Goal: Information Seeking & Learning: Check status

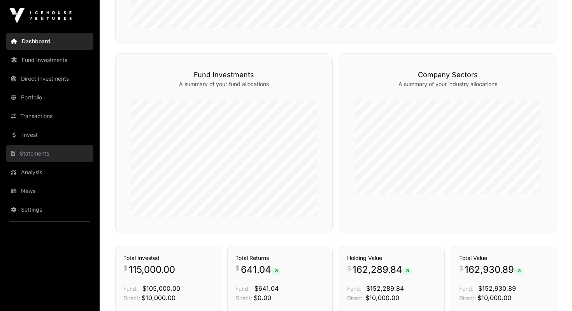
scroll to position [369, 0]
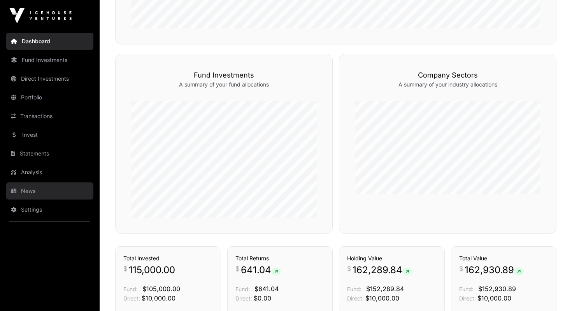
click at [36, 182] on link "News" at bounding box center [49, 190] width 87 height 17
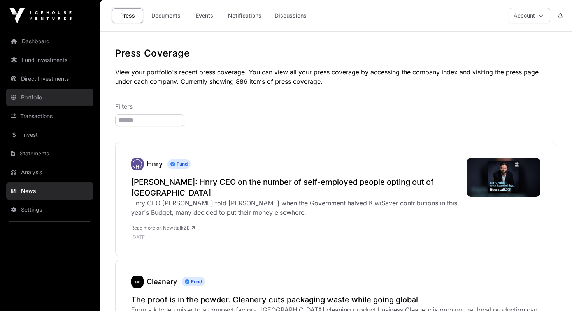
click at [60, 92] on link "Portfolio" at bounding box center [49, 97] width 87 height 17
click at [164, 18] on link "Documents" at bounding box center [165, 15] width 39 height 15
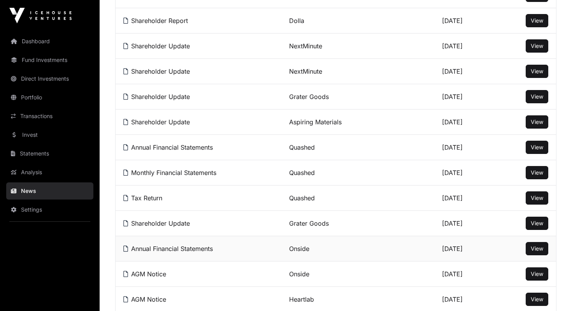
scroll to position [167, 0]
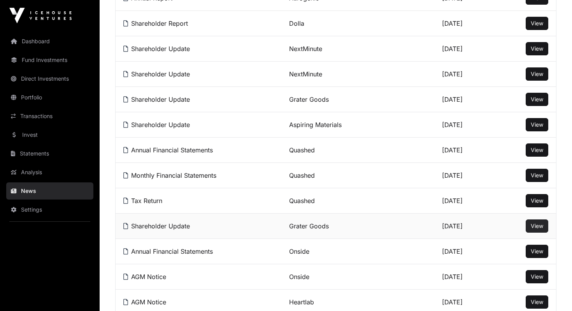
click at [540, 226] on span "View" at bounding box center [537, 225] width 12 height 7
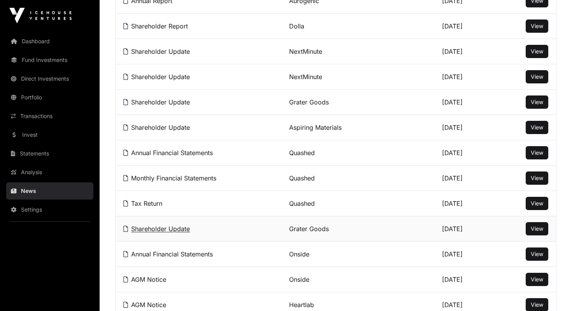
click at [158, 229] on link "Shareholder Update" at bounding box center [156, 229] width 67 height 8
click at [169, 102] on link "Shareholder Update" at bounding box center [156, 102] width 67 height 8
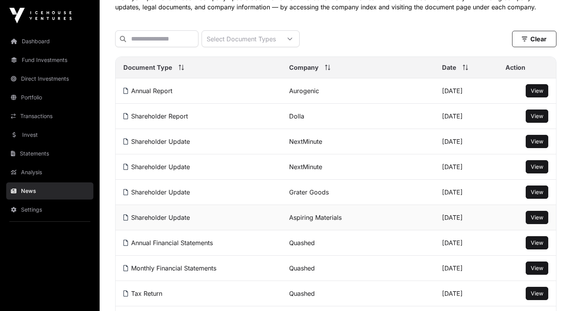
scroll to position [106, 0]
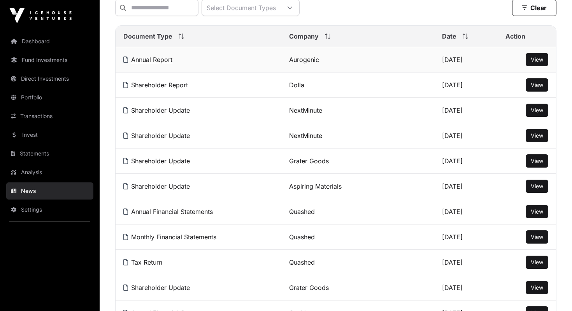
click at [170, 57] on link "Annual Report" at bounding box center [147, 60] width 49 height 8
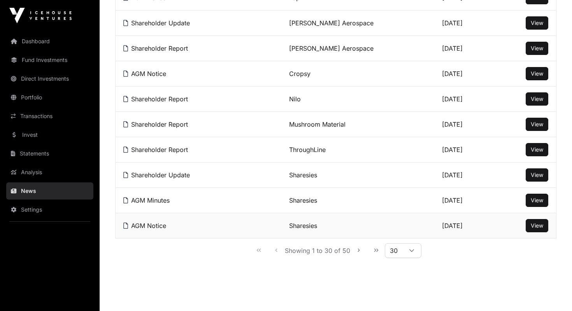
scroll to position [673, 0]
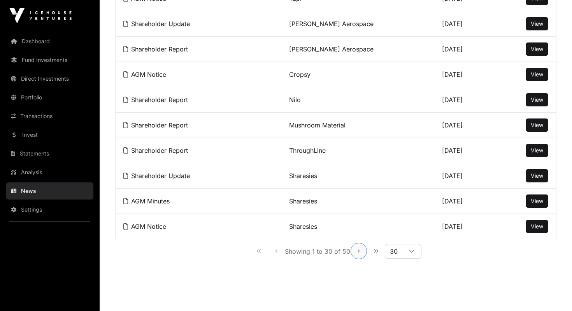
click at [358, 252] on icon "Next Page" at bounding box center [359, 250] width 2 height 3
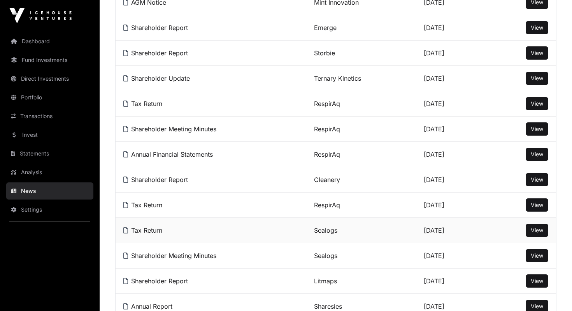
scroll to position [211, 0]
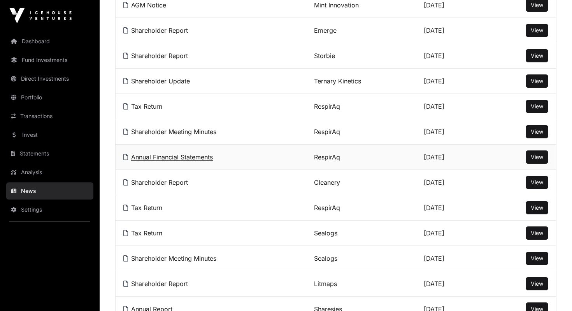
click at [191, 160] on link "Annual Financial Statements" at bounding box center [168, 157] width 90 height 8
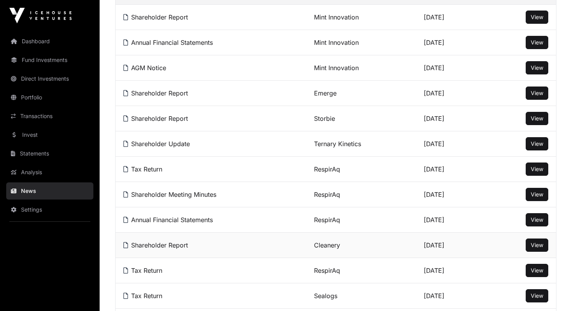
scroll to position [146, 0]
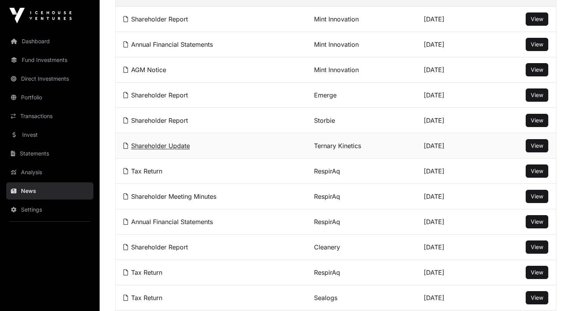
click at [176, 146] on link "Shareholder Update" at bounding box center [156, 146] width 67 height 8
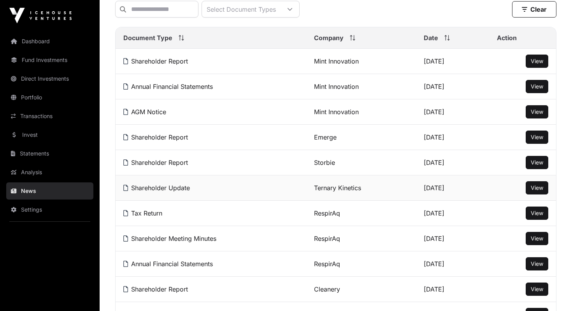
scroll to position [102, 0]
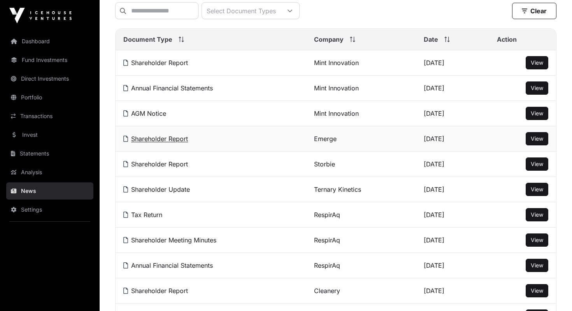
click at [168, 137] on link "Shareholder Report" at bounding box center [155, 139] width 65 height 8
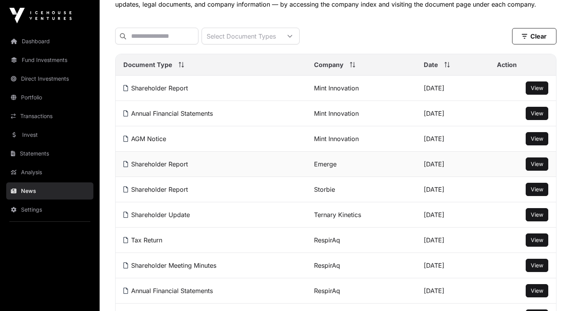
scroll to position [58, 0]
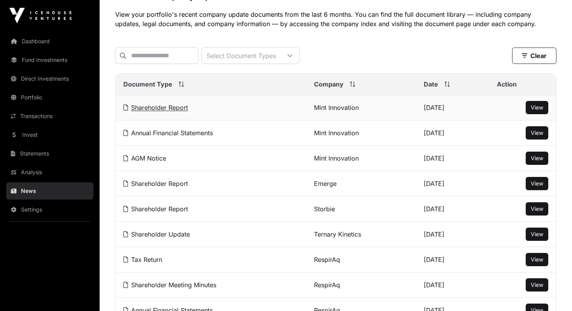
click at [161, 106] on link "Shareholder Report" at bounding box center [155, 108] width 65 height 8
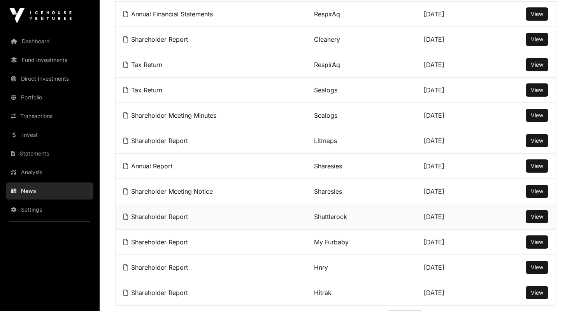
scroll to position [438, 0]
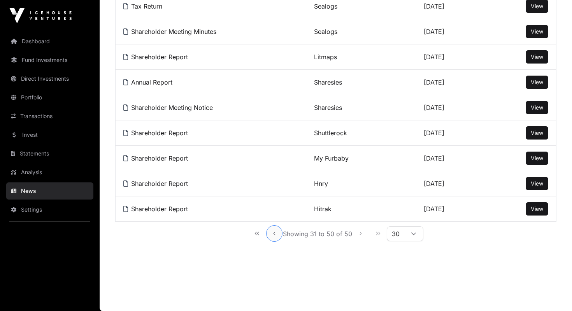
click at [276, 234] on icon "Previous Page" at bounding box center [274, 233] width 5 height 5
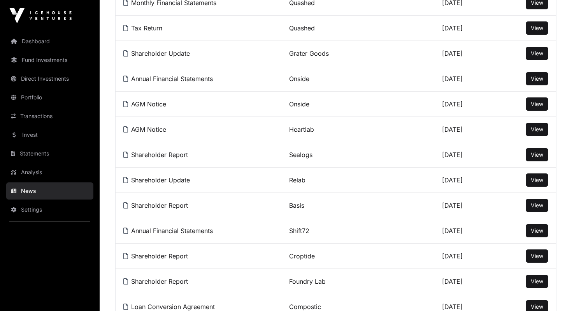
scroll to position [339, 0]
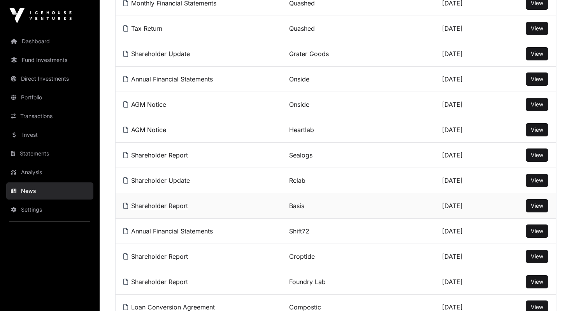
click at [181, 206] on link "Shareholder Report" at bounding box center [155, 206] width 65 height 8
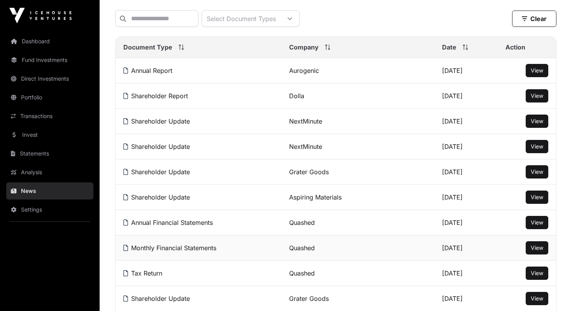
scroll to position [90, 0]
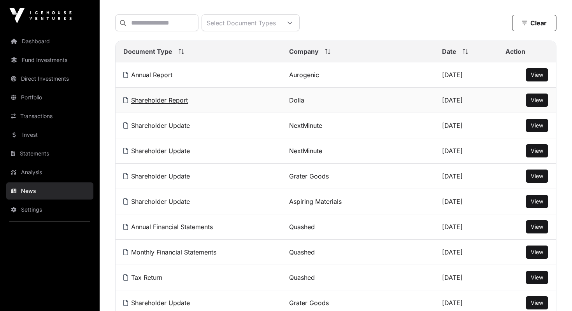
click at [179, 102] on link "Shareholder Report" at bounding box center [155, 100] width 65 height 8
click at [186, 127] on link "Shareholder Update" at bounding box center [156, 125] width 67 height 8
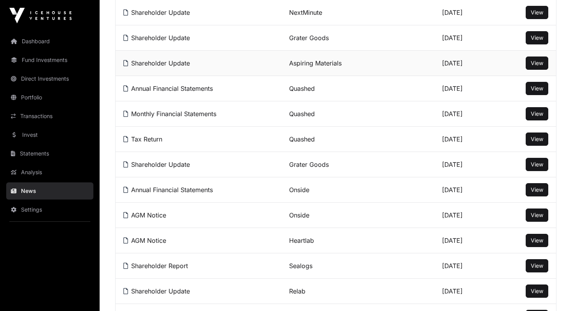
scroll to position [231, 0]
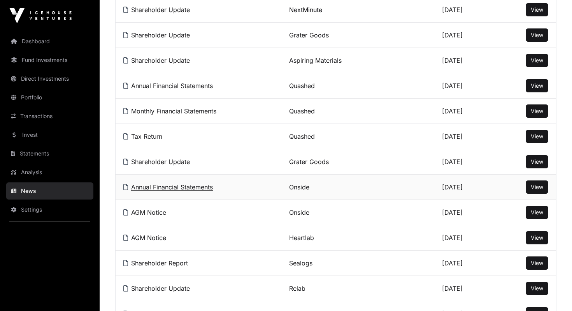
click at [196, 185] on link "Annual Financial Statements" at bounding box center [168, 187] width 90 height 8
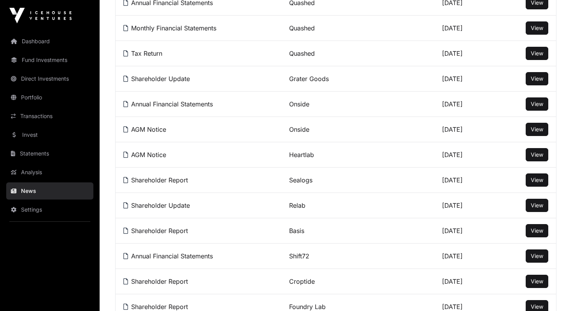
scroll to position [322, 0]
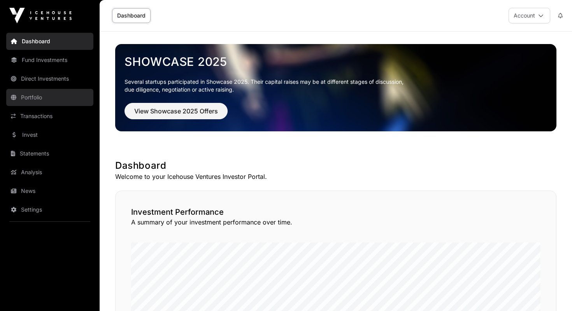
click at [40, 93] on link "Portfolio" at bounding box center [49, 97] width 87 height 17
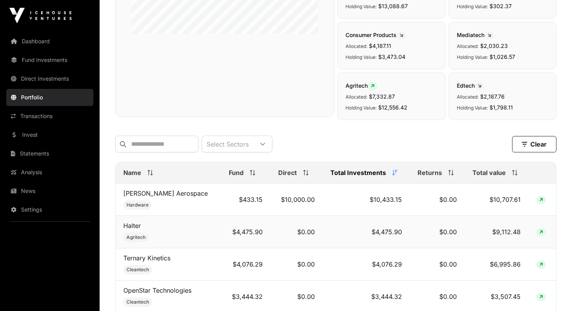
scroll to position [211, 0]
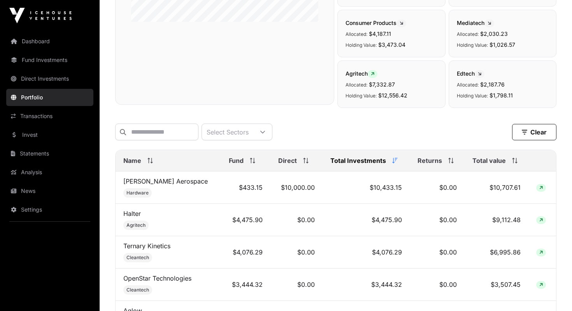
click at [480, 161] on span "Total value" at bounding box center [489, 160] width 33 height 9
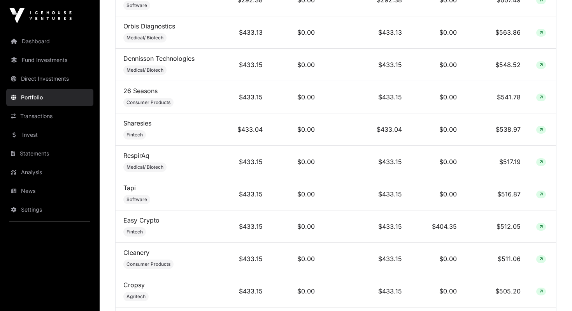
scroll to position [1401, 0]
click at [148, 118] on link "Sharesies" at bounding box center [137, 122] width 28 height 8
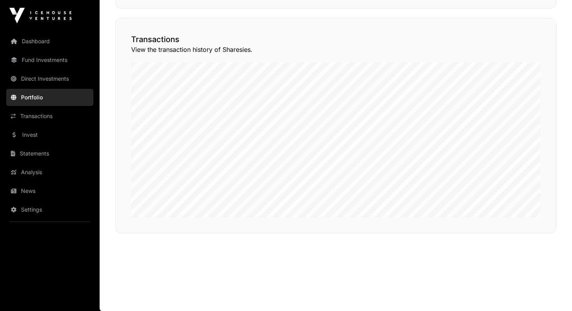
scroll to position [629, 0]
click at [524, 30] on button "View Transactions" at bounding box center [521, 27] width 64 height 13
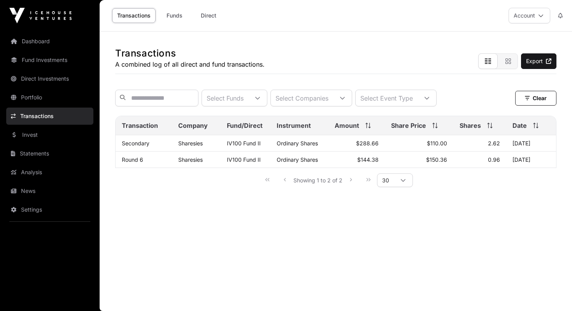
click at [42, 117] on link "Transactions" at bounding box center [49, 115] width 87 height 17
